Goal: Information Seeking & Learning: Learn about a topic

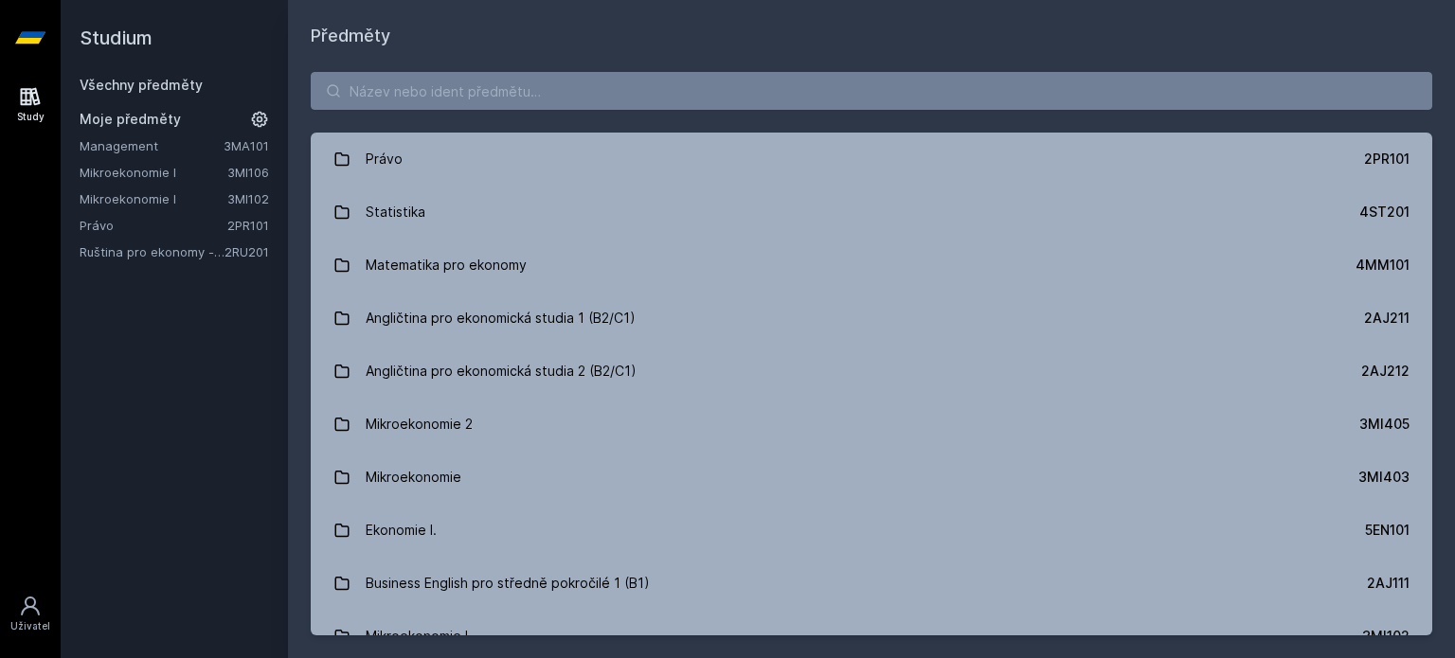
click at [188, 200] on link "Mikroekonomie I" at bounding box center [154, 198] width 148 height 19
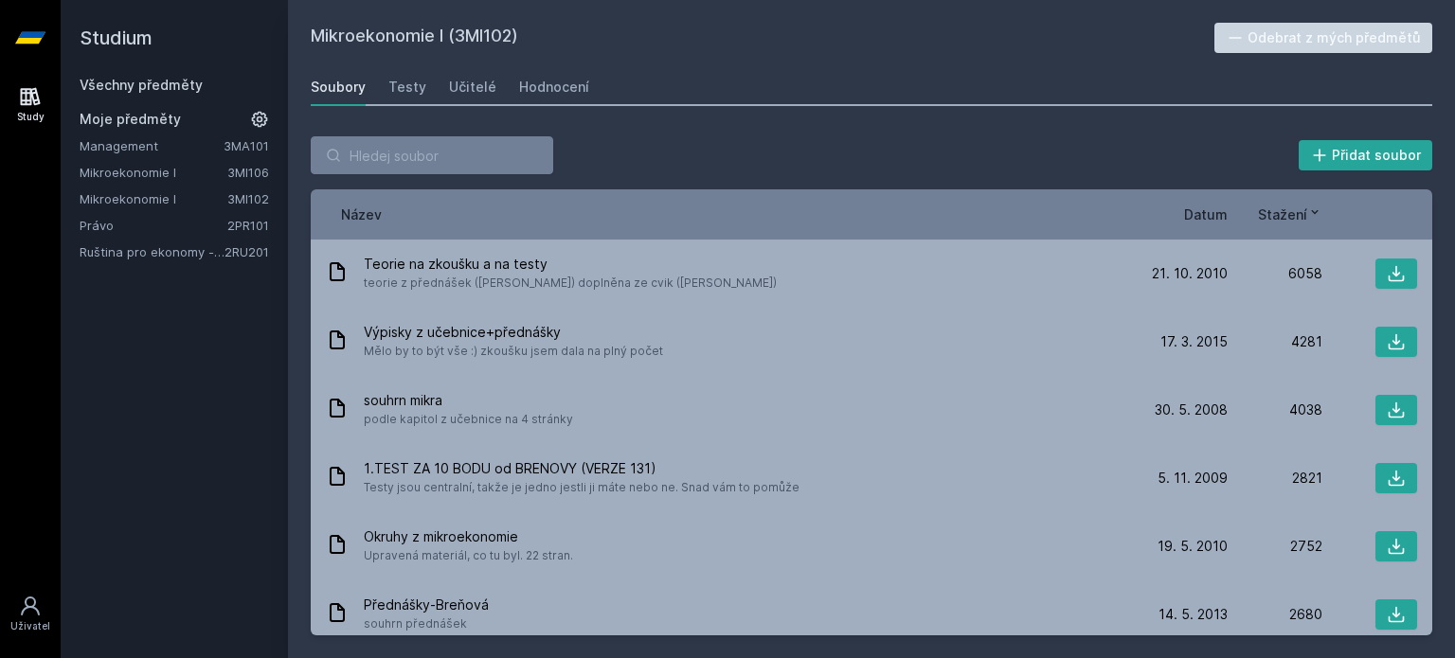
click at [1219, 208] on span "Datum" at bounding box center [1206, 215] width 44 height 20
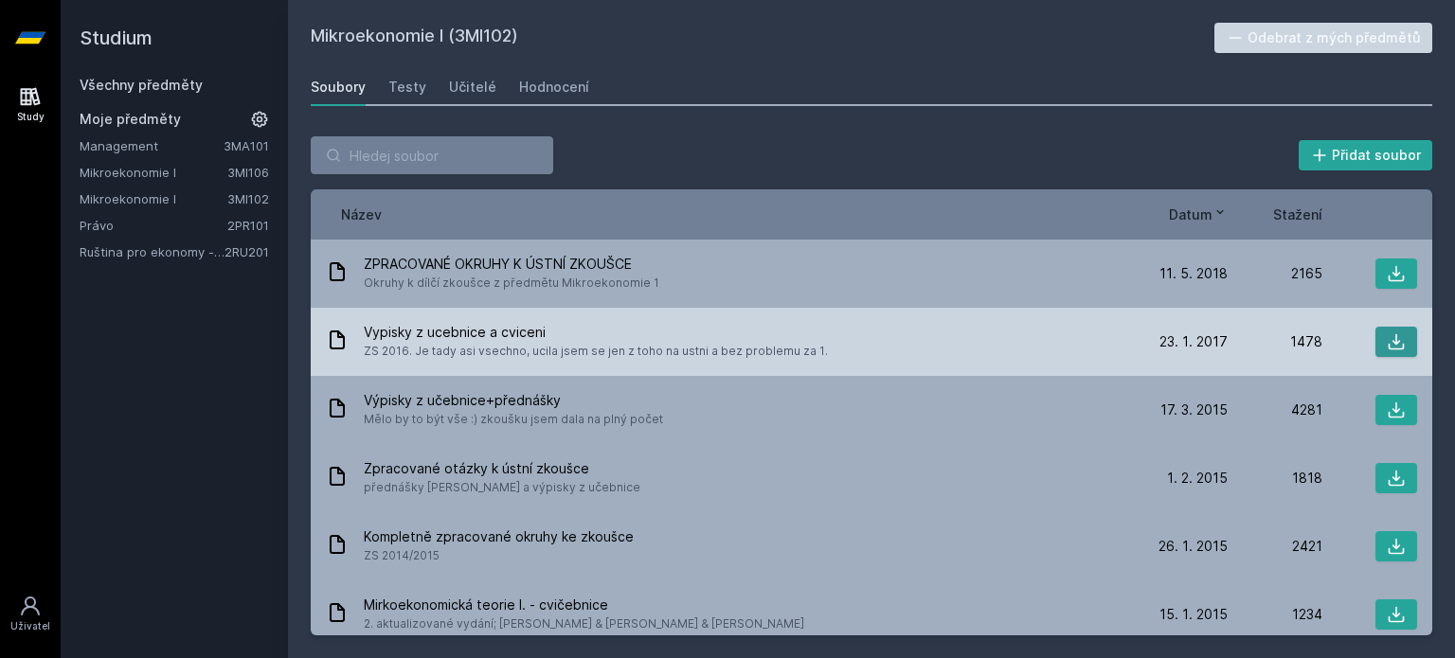
click at [1387, 344] on icon at bounding box center [1396, 341] width 19 height 19
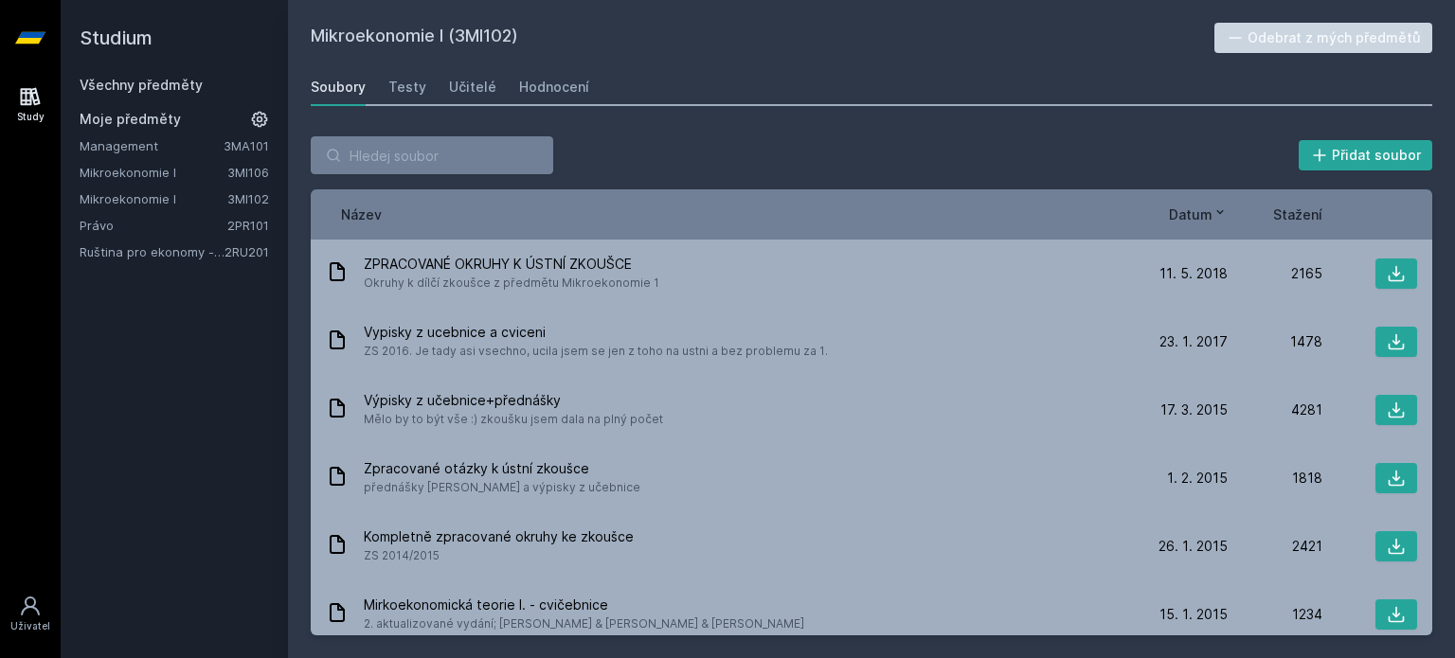
click at [800, 111] on div "Mikroekonomie I (3MI102) Odebrat z mých předmětů [GEOGRAPHIC_DATA] Testy Učitel…" at bounding box center [871, 329] width 1121 height 613
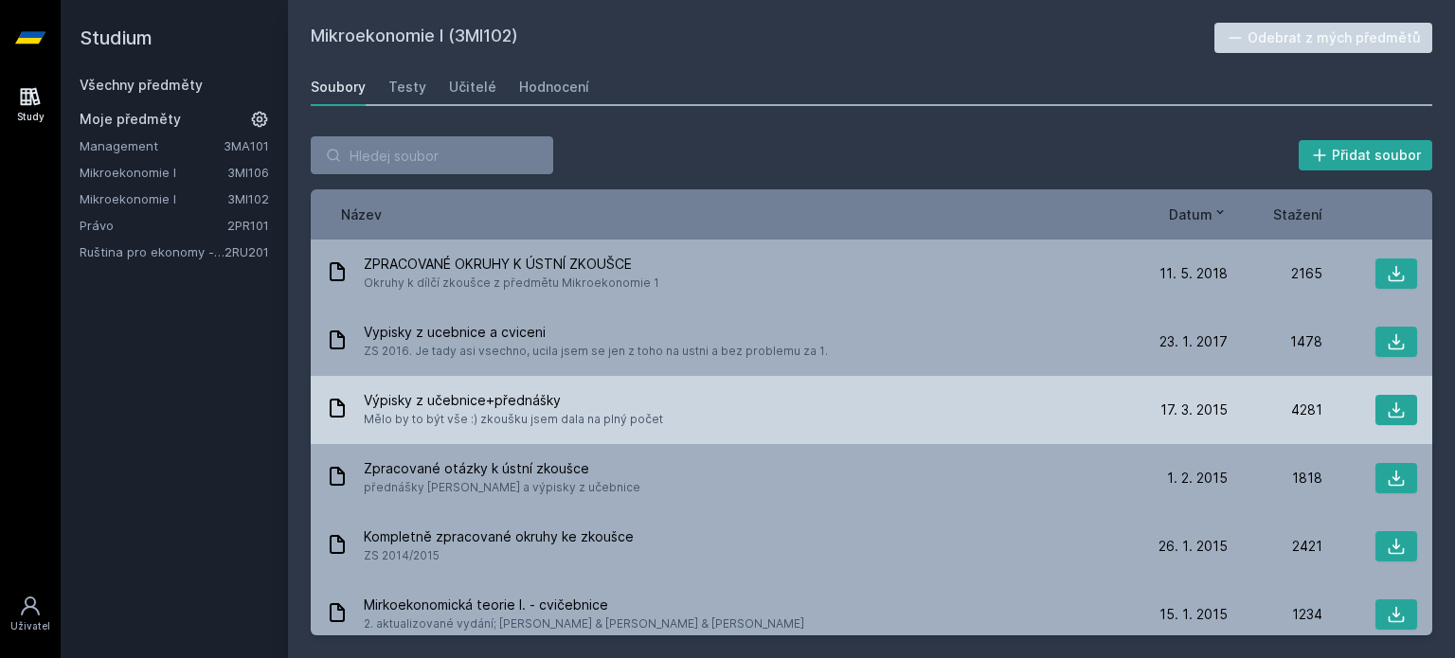
click at [800, 413] on div "Výpisky z učebnice+přednášky Mělo by to být vše :) zkoušku jsem dala na plný po…" at bounding box center [729, 410] width 807 height 38
click at [1387, 401] on icon at bounding box center [1396, 410] width 19 height 19
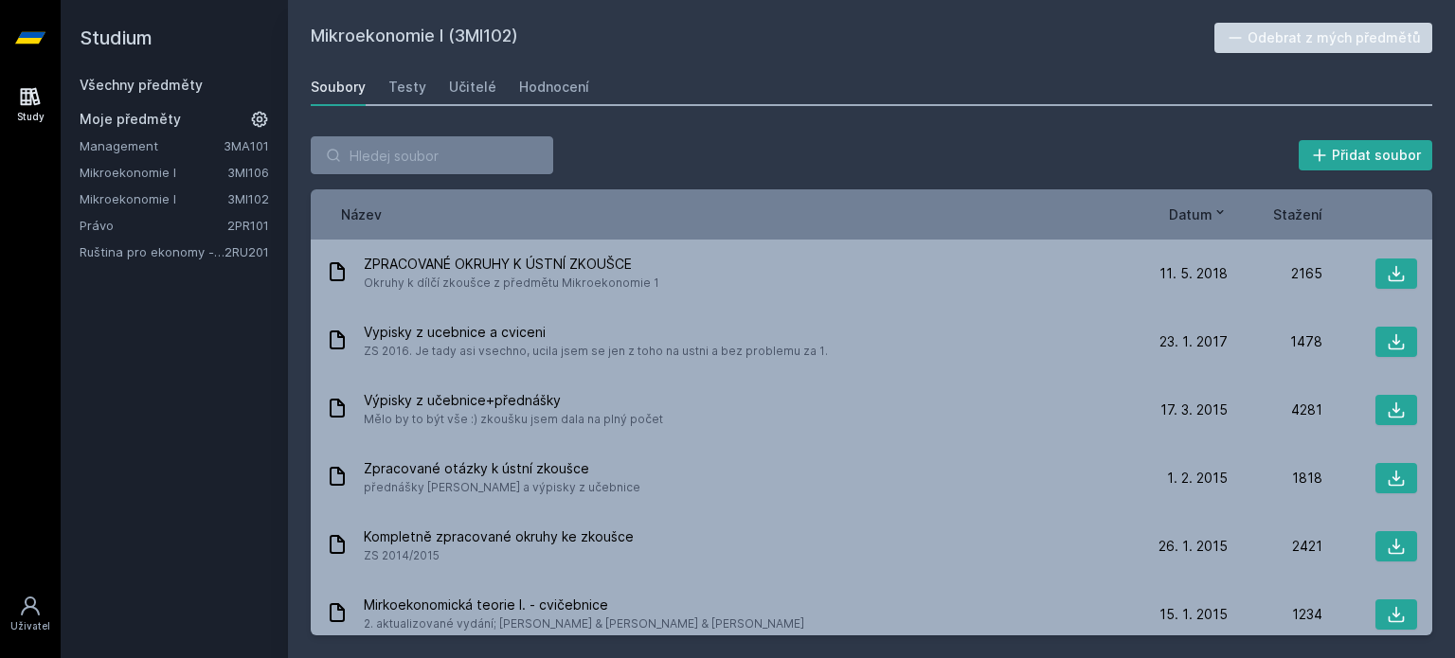
click at [1316, 224] on div "Název Datum Stažení" at bounding box center [871, 214] width 1121 height 50
click at [1301, 217] on span "Stažení" at bounding box center [1297, 215] width 49 height 20
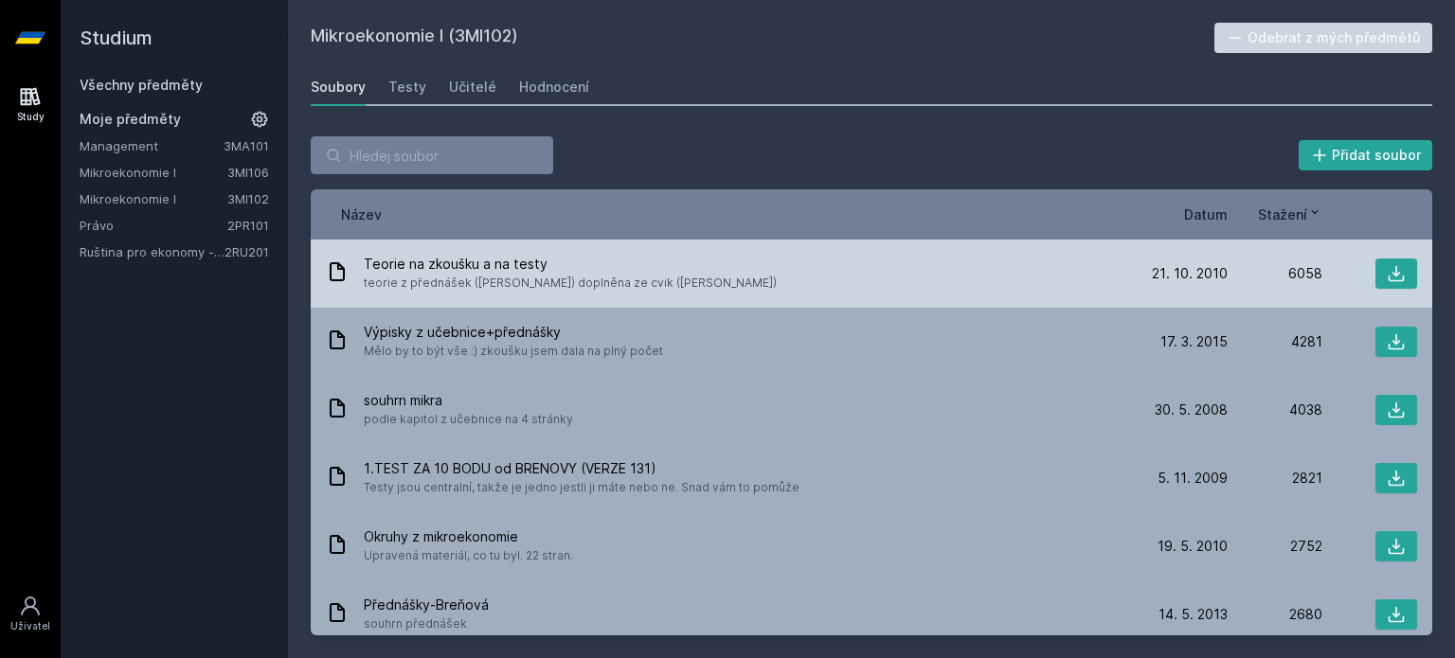
click at [1209, 264] on span "21. 10. 2010" at bounding box center [1190, 273] width 76 height 19
click at [1387, 275] on icon at bounding box center [1396, 273] width 19 height 19
